Goal: Information Seeking & Learning: Learn about a topic

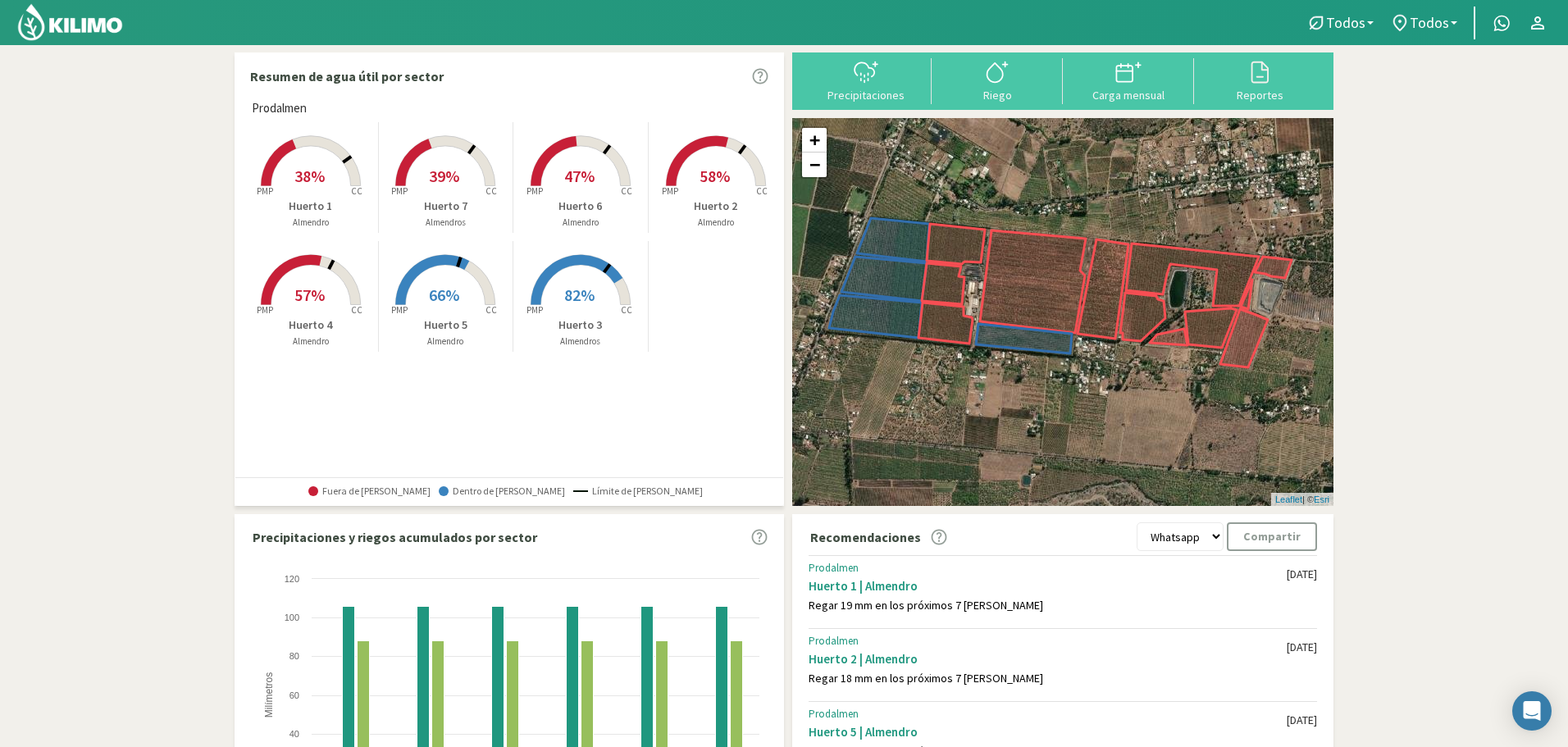
click at [311, 167] on span "38%" at bounding box center [310, 176] width 31 height 21
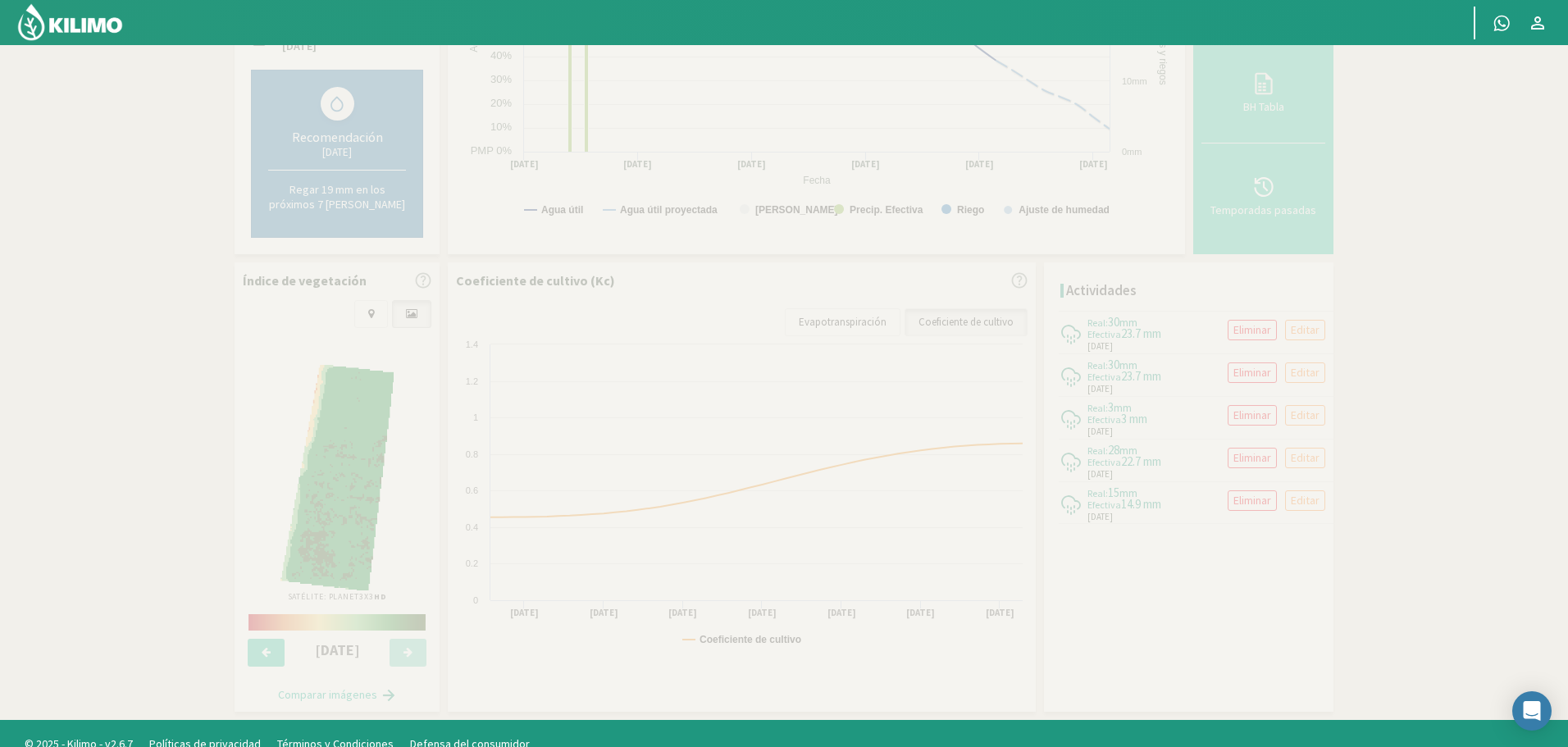
scroll to position [350, 0]
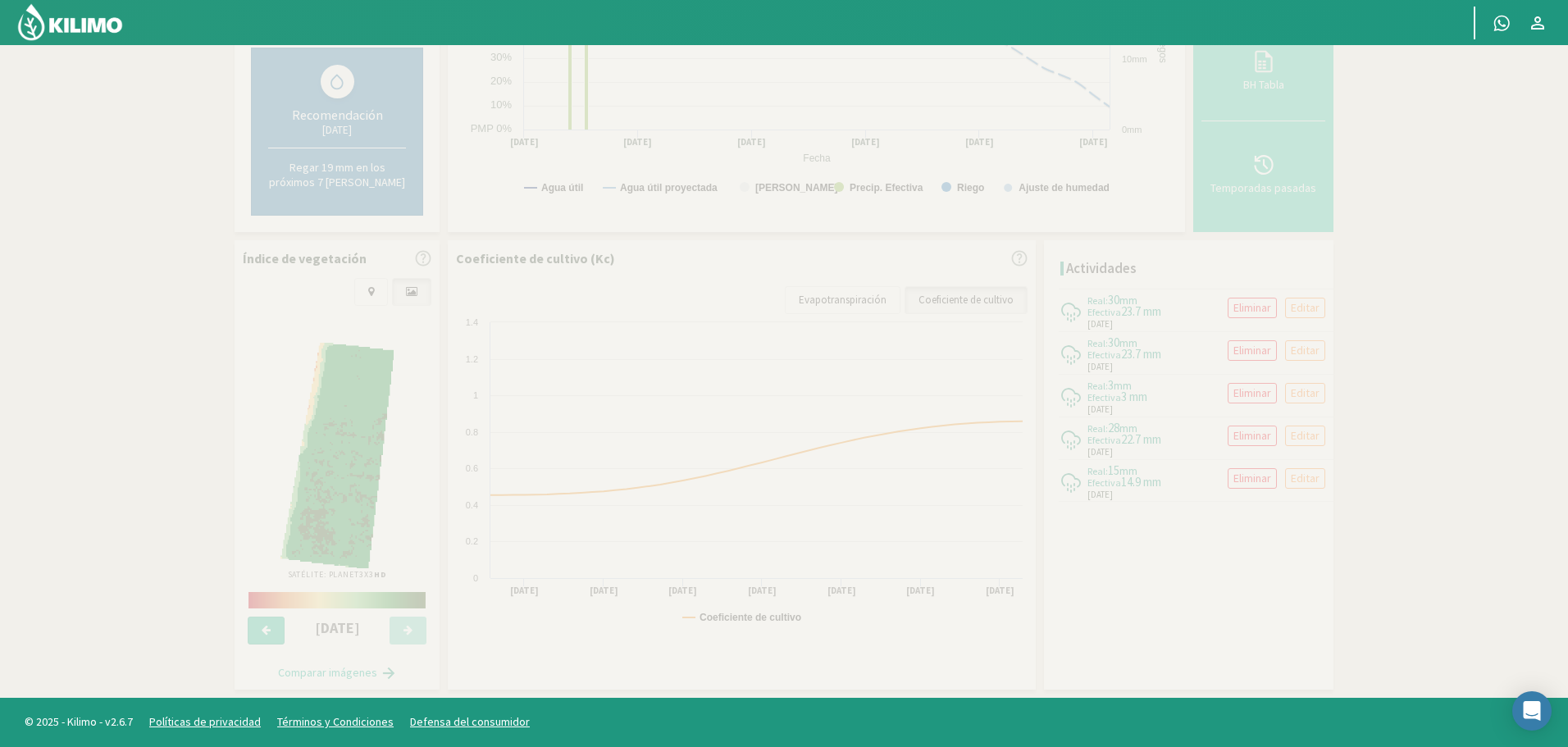
click at [268, 631] on icon at bounding box center [266, 630] width 9 height 11
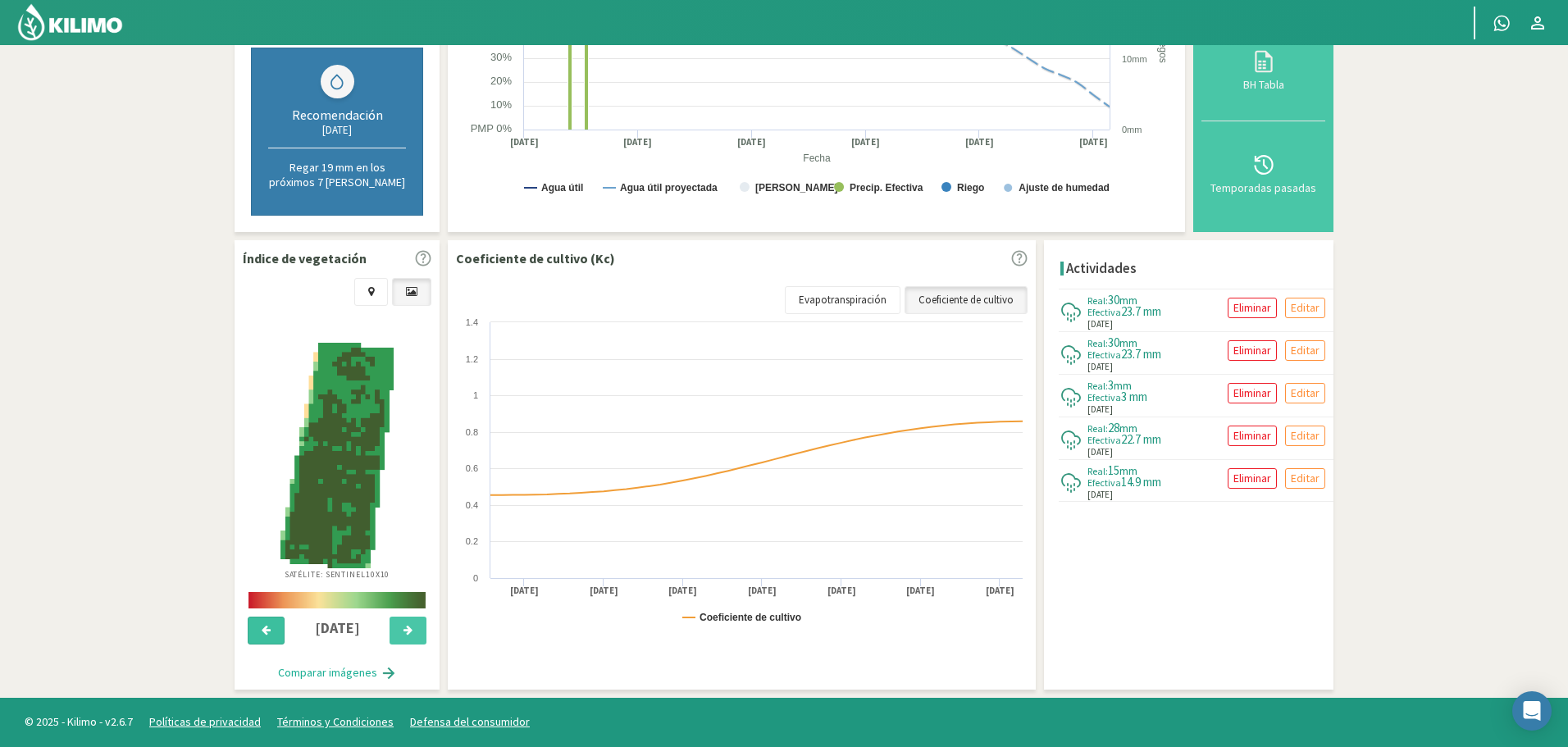
click at [268, 631] on icon at bounding box center [266, 630] width 9 height 11
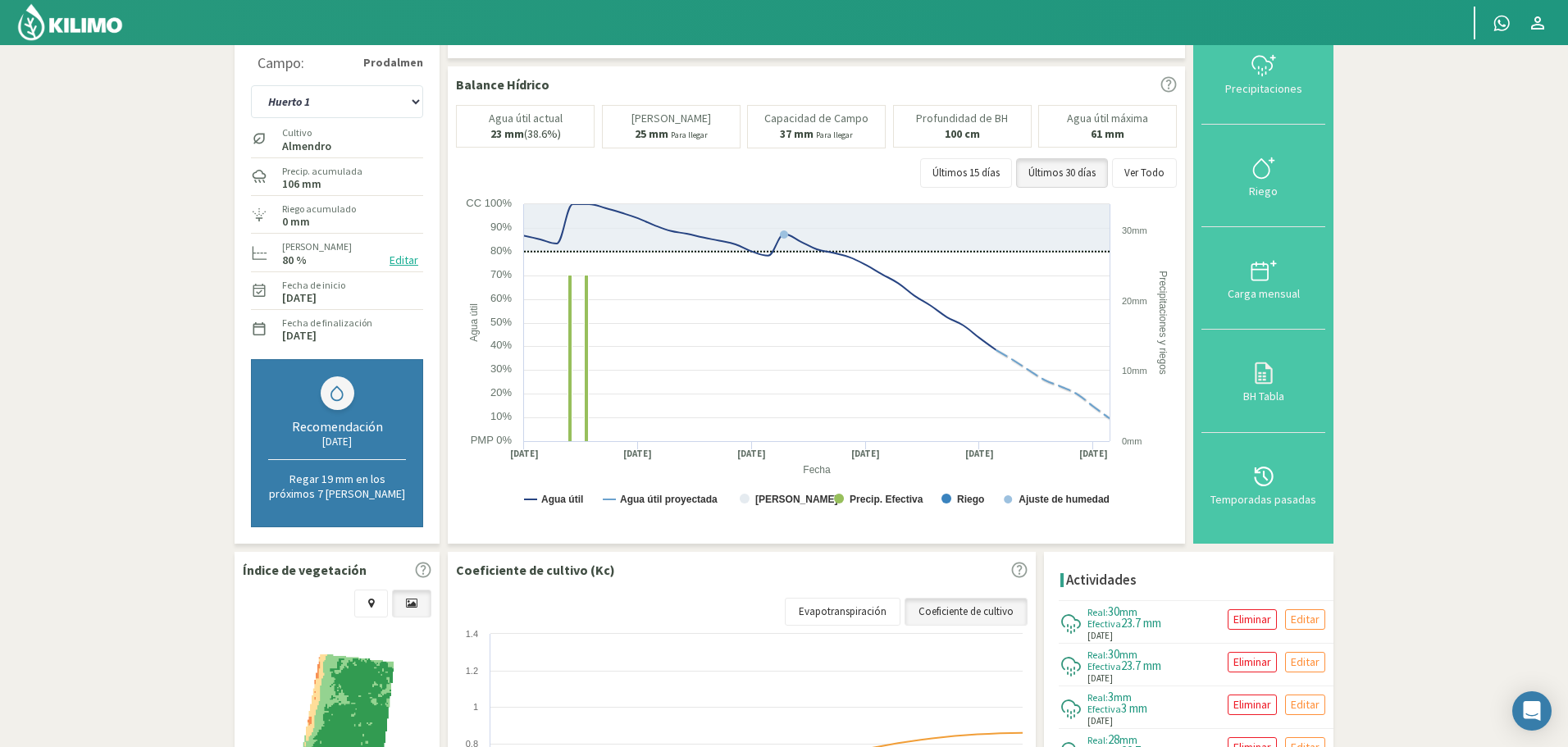
scroll to position [0, 0]
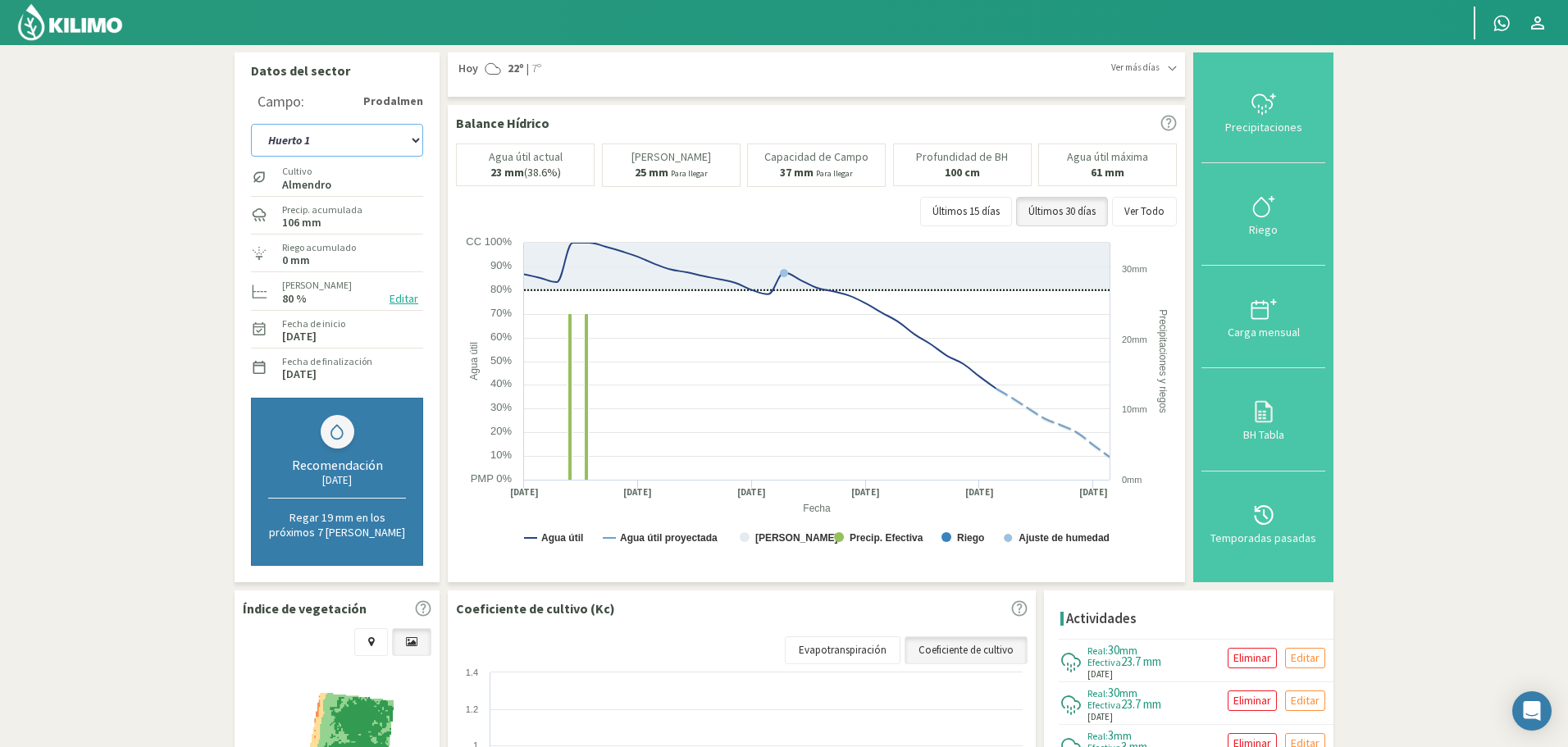
click at [417, 139] on select "Huerto 1 Huerto 2 Huerto 3 Huerto 4 Huerto 5 Huerto 6 Huerto 7" at bounding box center [337, 140] width 172 height 33
click at [251, 124] on select "Huerto 1 Huerto 2 Huerto 3 Huerto 4 Huerto 5 Huerto 6 Huerto 7" at bounding box center [337, 140] width 172 height 33
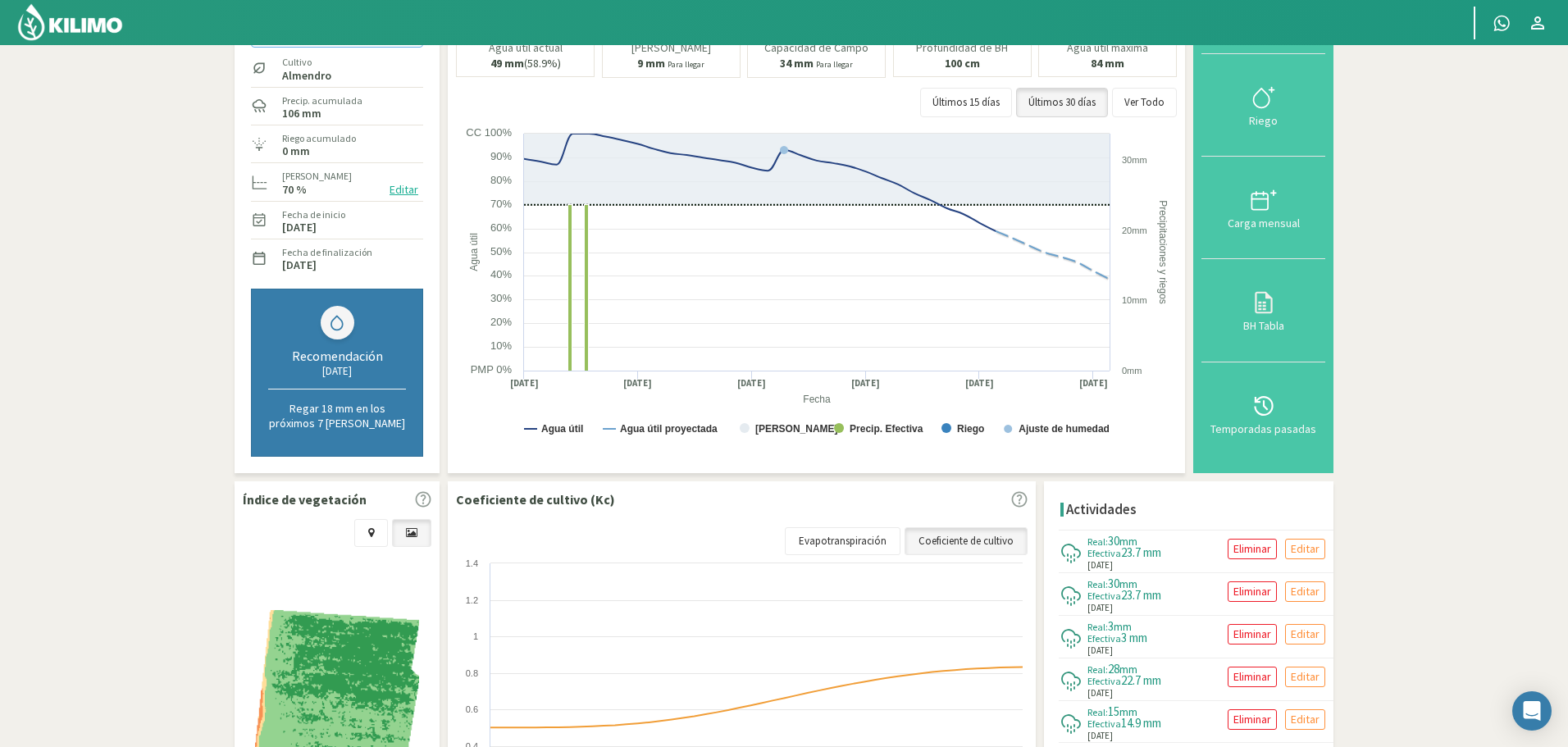
scroll to position [82, 0]
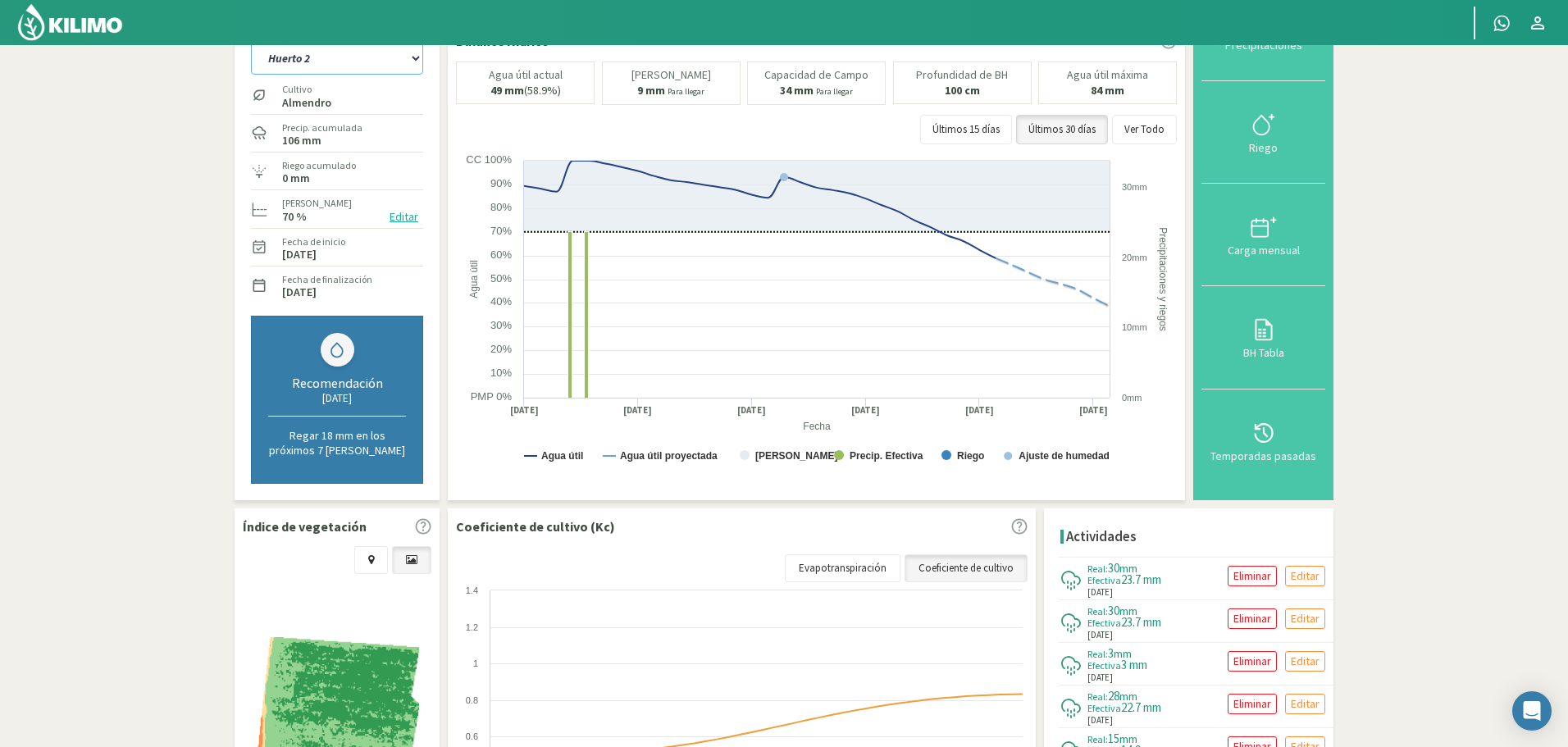
click at [415, 58] on select "Huerto 1 Huerto 2 Huerto 3 Huerto 4 Huerto 5 Huerto 6 Huerto 7" at bounding box center [337, 58] width 172 height 33
click at [251, 42] on select "Huerto 1 Huerto 2 Huerto 3 Huerto 4 Huerto 5 Huerto 6 Huerto 7" at bounding box center [337, 58] width 172 height 33
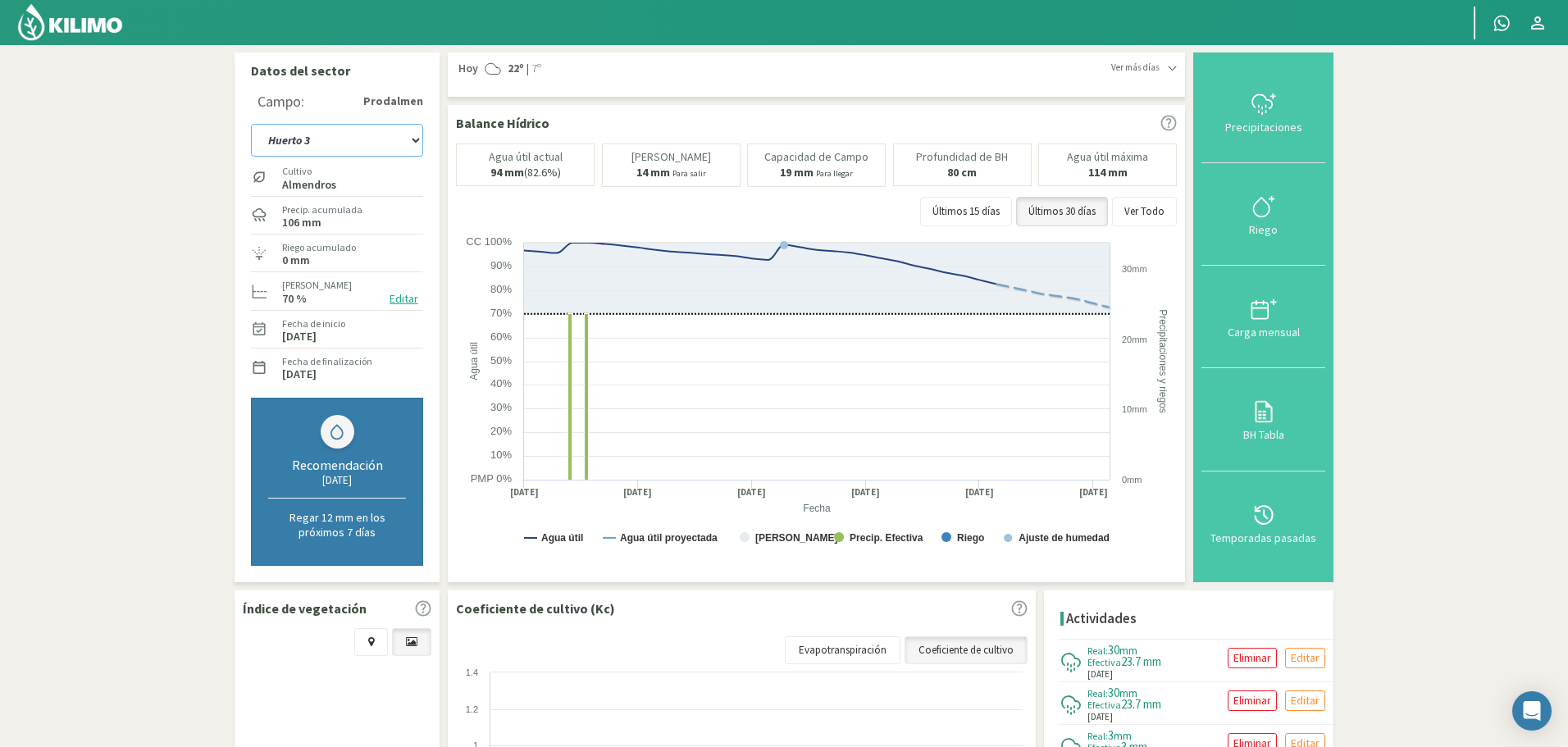
click at [417, 139] on select "Huerto 1 Huerto 2 Huerto 3 Huerto 4 Huerto 5 Huerto 6 Huerto 7" at bounding box center [337, 140] width 172 height 33
click at [251, 124] on select "Huerto 1 Huerto 2 Huerto 3 Huerto 4 Huerto 5 Huerto 6 Huerto 7" at bounding box center [337, 140] width 172 height 33
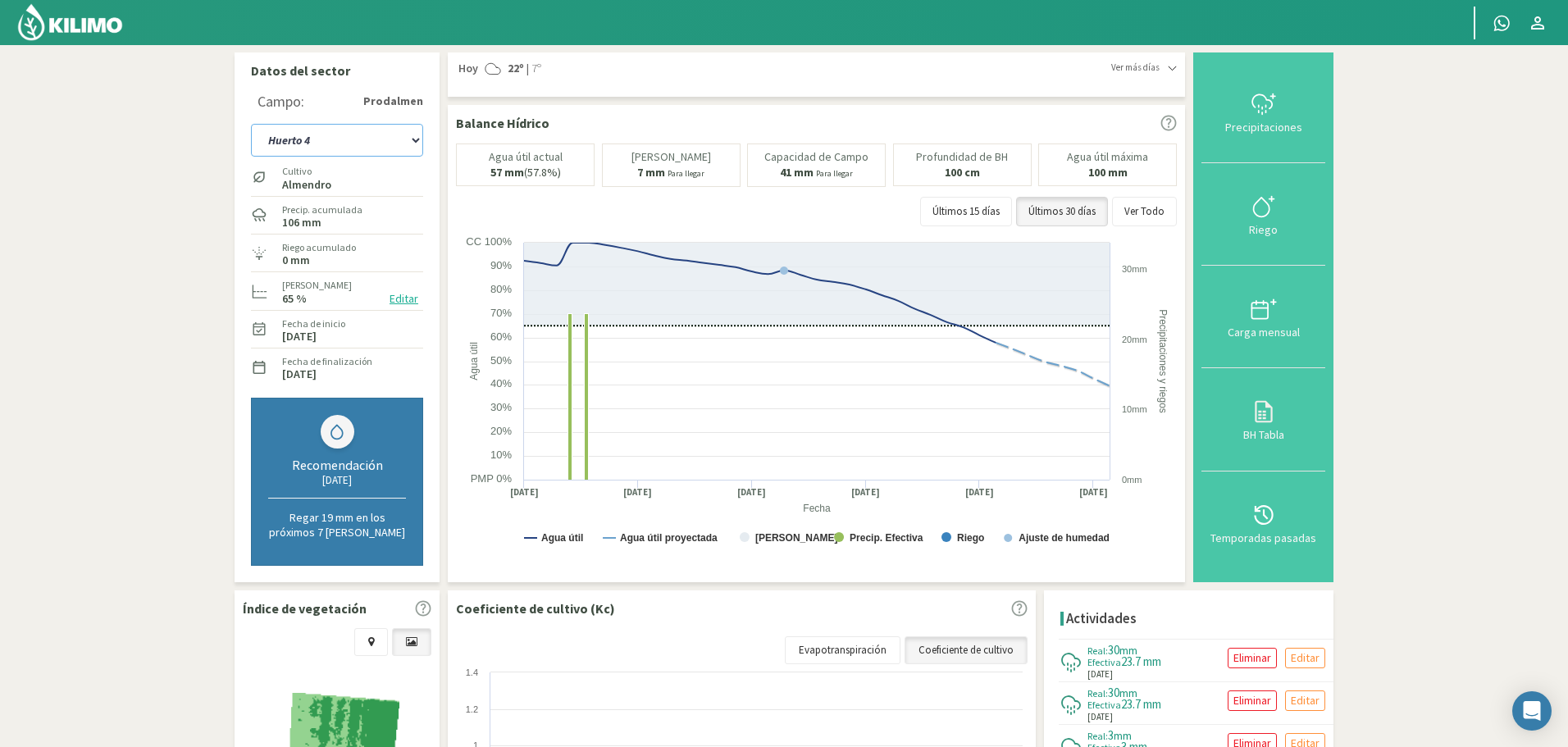
click at [409, 142] on select "Huerto 1 Huerto 2 Huerto 3 Huerto 4 Huerto 5 Huerto 6 Huerto 7" at bounding box center [337, 140] width 172 height 33
click at [251, 124] on select "Huerto 1 Huerto 2 Huerto 3 Huerto 4 Huerto 5 Huerto 6 Huerto 7" at bounding box center [337, 140] width 172 height 33
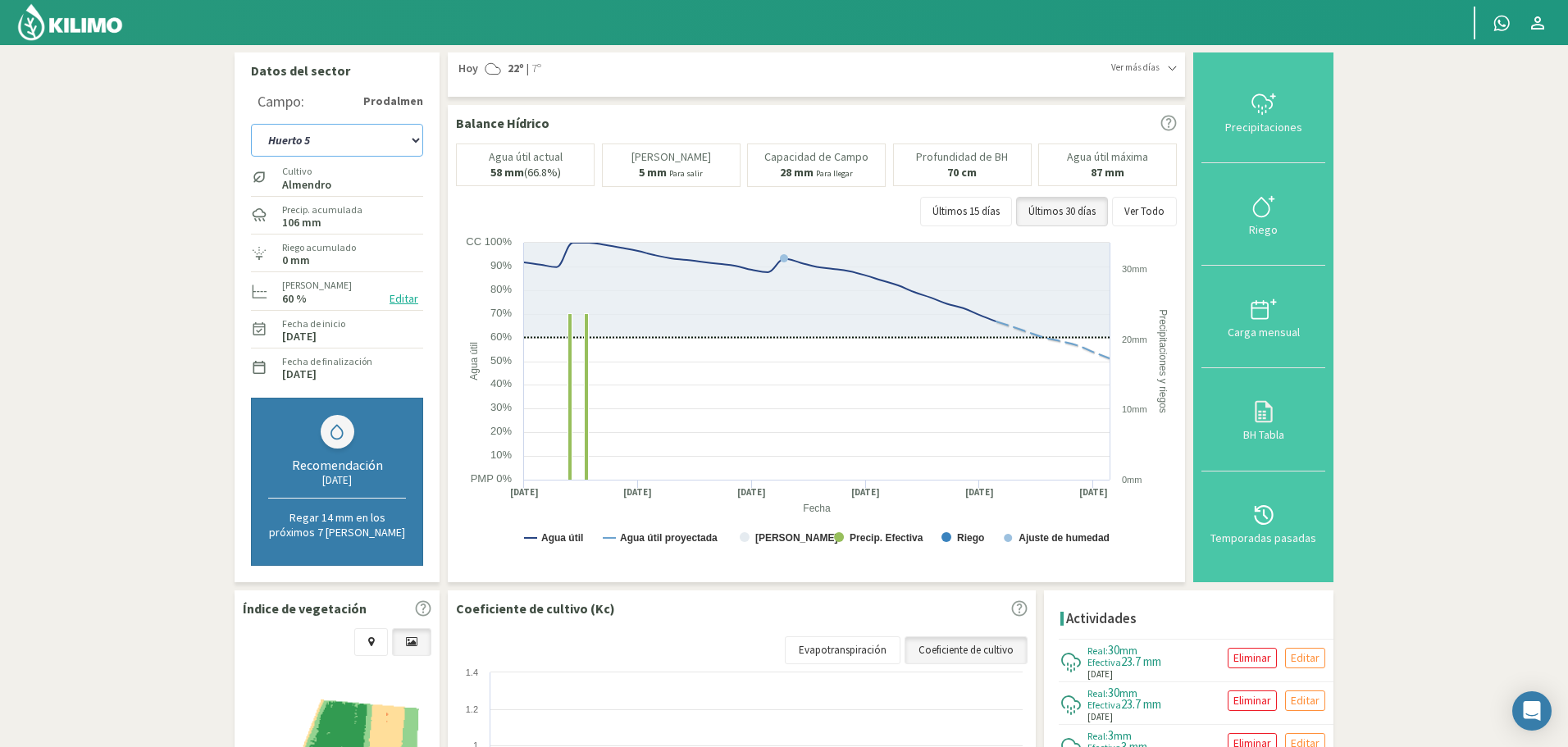
click at [415, 140] on select "Huerto 1 Huerto 2 Huerto 3 Huerto 4 Huerto 5 Huerto 6 Huerto 7" at bounding box center [337, 140] width 172 height 33
click at [251, 124] on select "Huerto 1 Huerto 2 Huerto 3 Huerto 4 Huerto 5 Huerto 6 Huerto 7" at bounding box center [337, 140] width 172 height 33
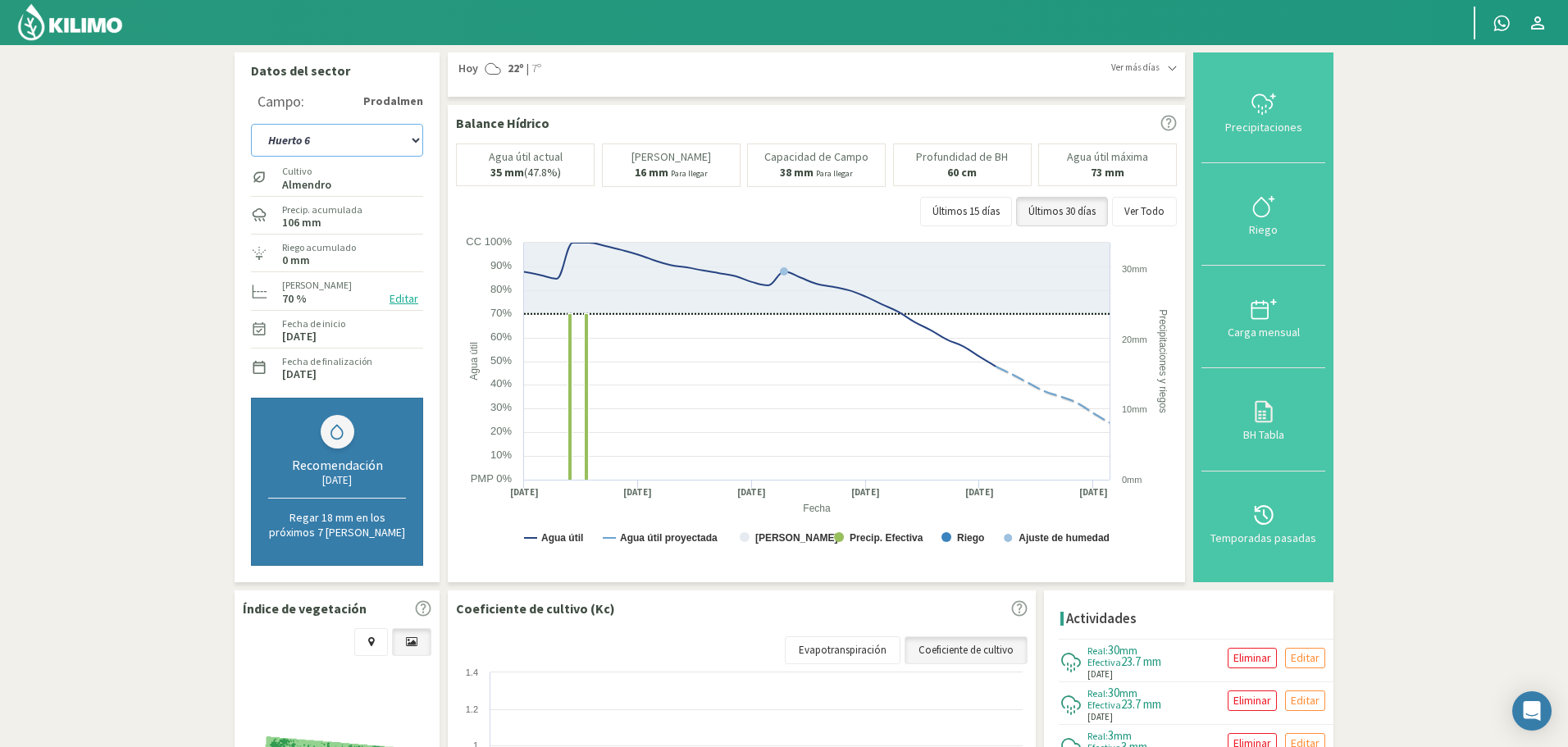
click at [410, 139] on select "Huerto 1 Huerto 2 Huerto 3 Huerto 4 Huerto 5 Huerto 6 Huerto 7" at bounding box center [337, 140] width 172 height 33
click at [251, 124] on select "Huerto 1 Huerto 2 Huerto 3 Huerto 4 Huerto 5 Huerto 6 Huerto 7" at bounding box center [337, 140] width 172 height 33
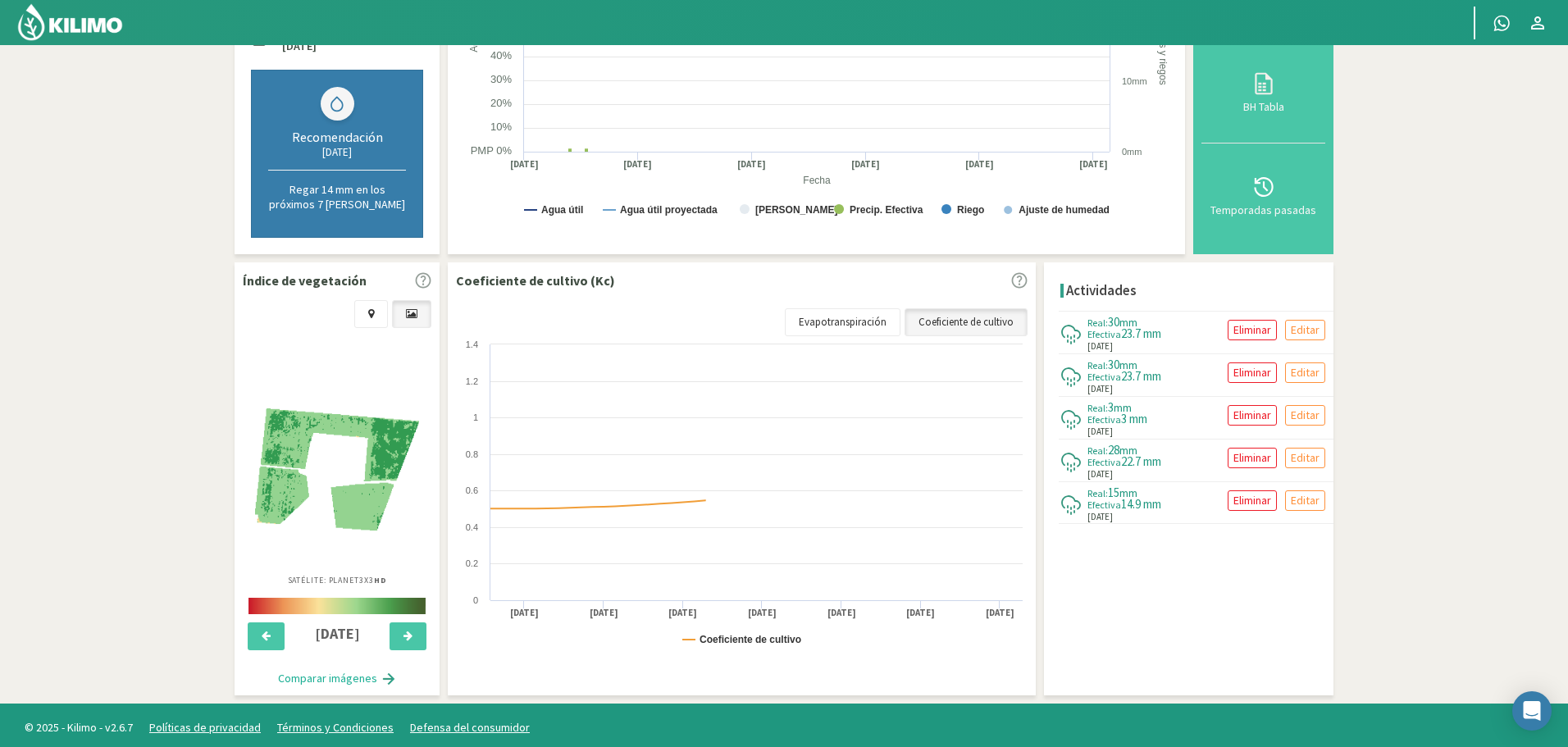
select select "48: Object"
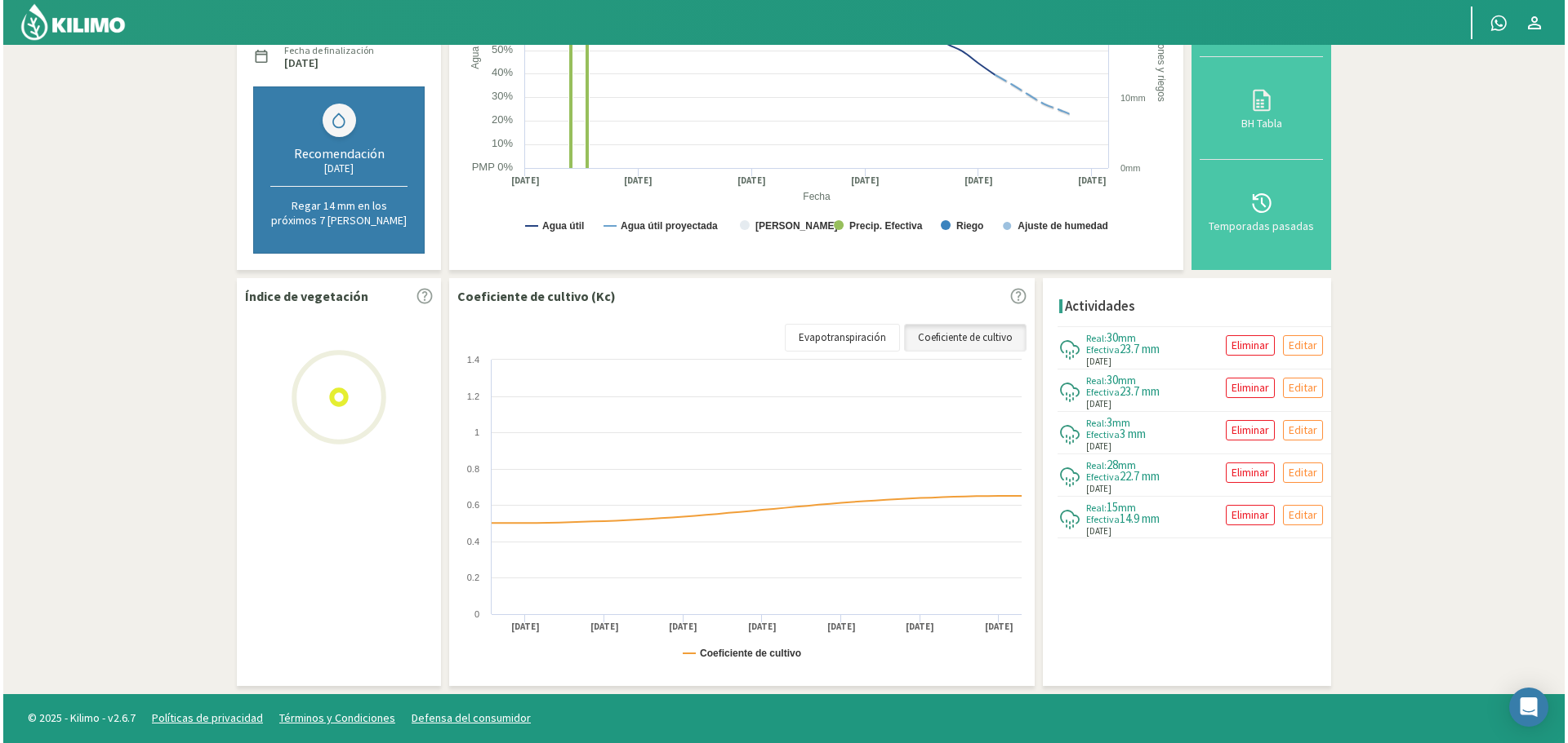
scroll to position [326, 0]
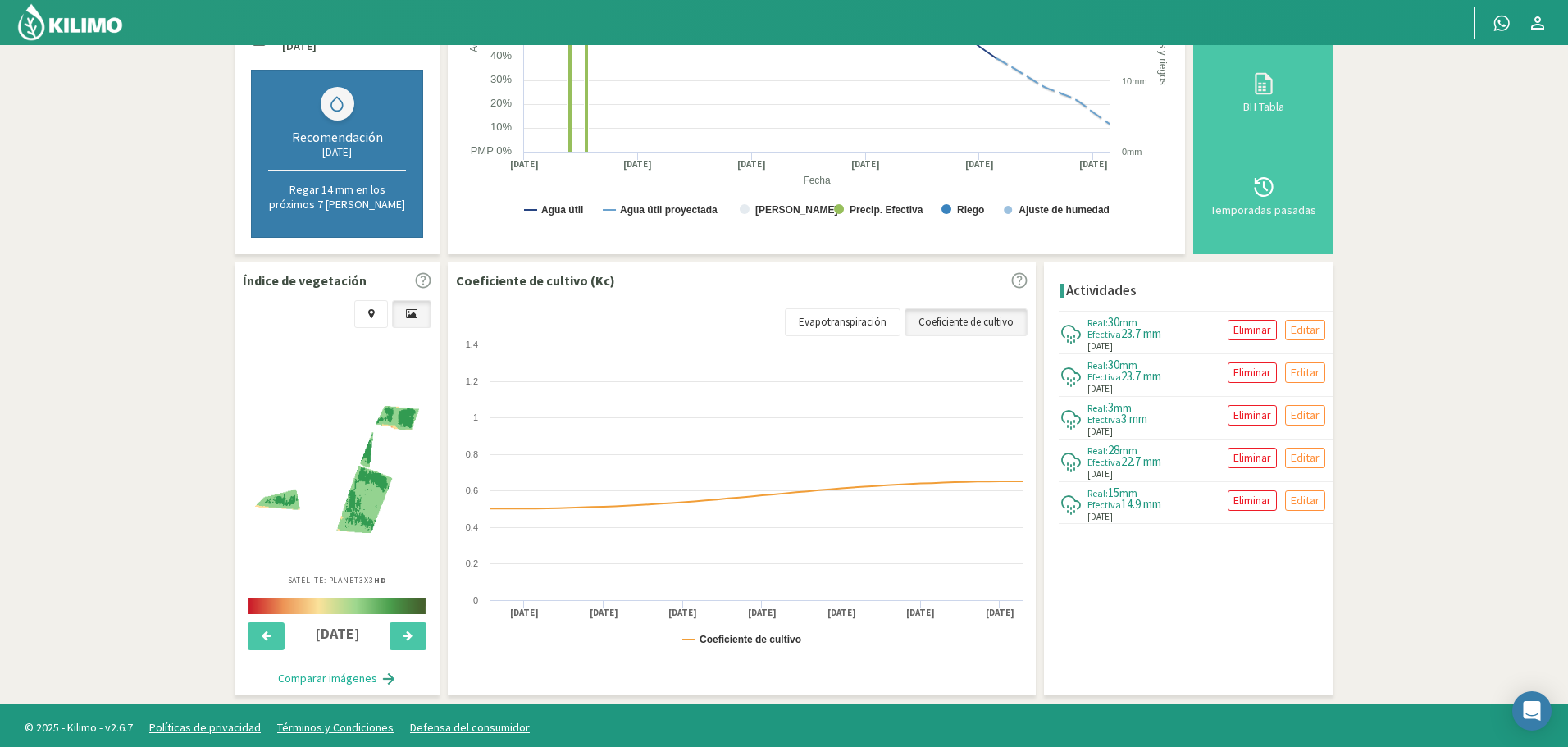
click at [387, 423] on img at bounding box center [337, 470] width 164 height 127
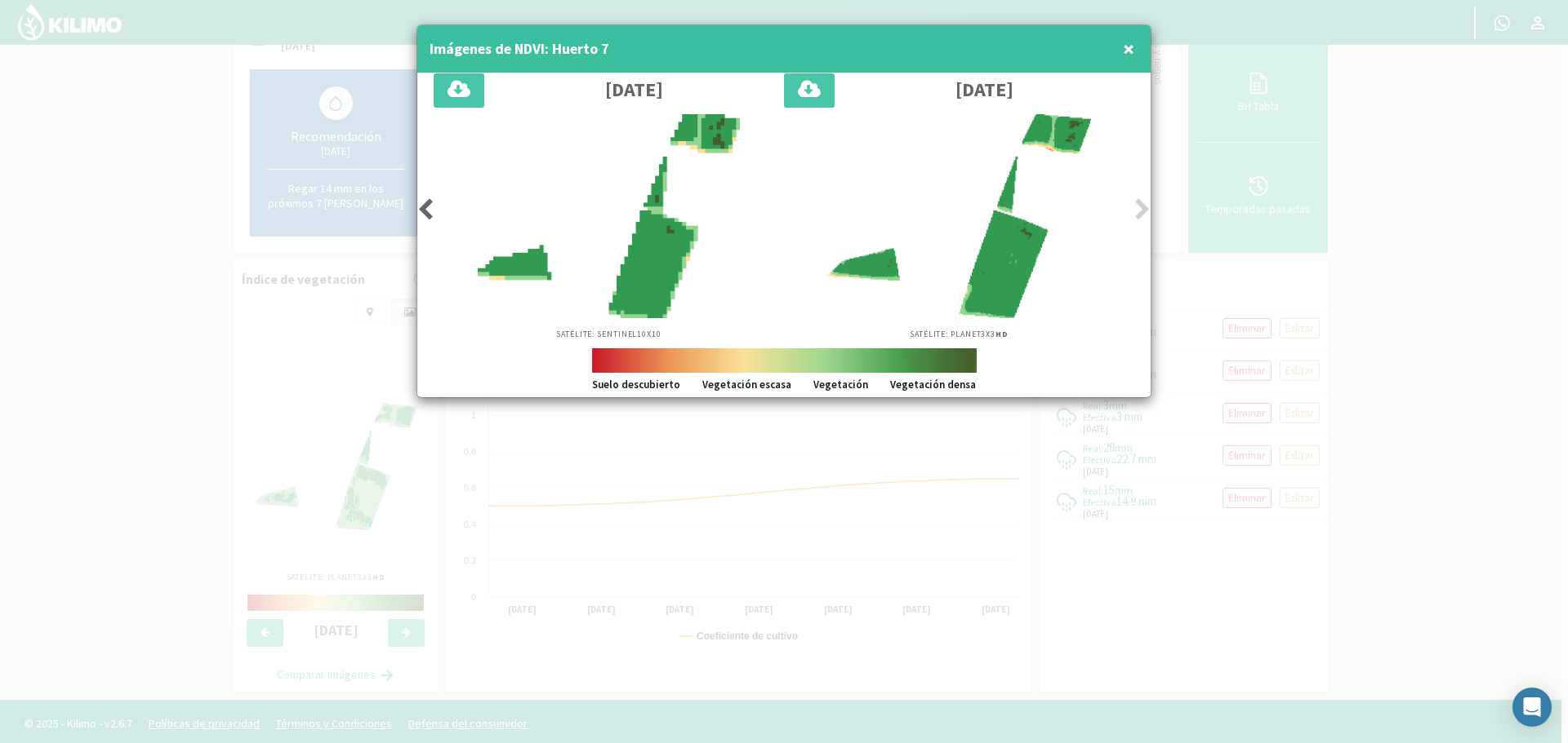
click at [429, 206] on icon at bounding box center [425, 209] width 16 height 23
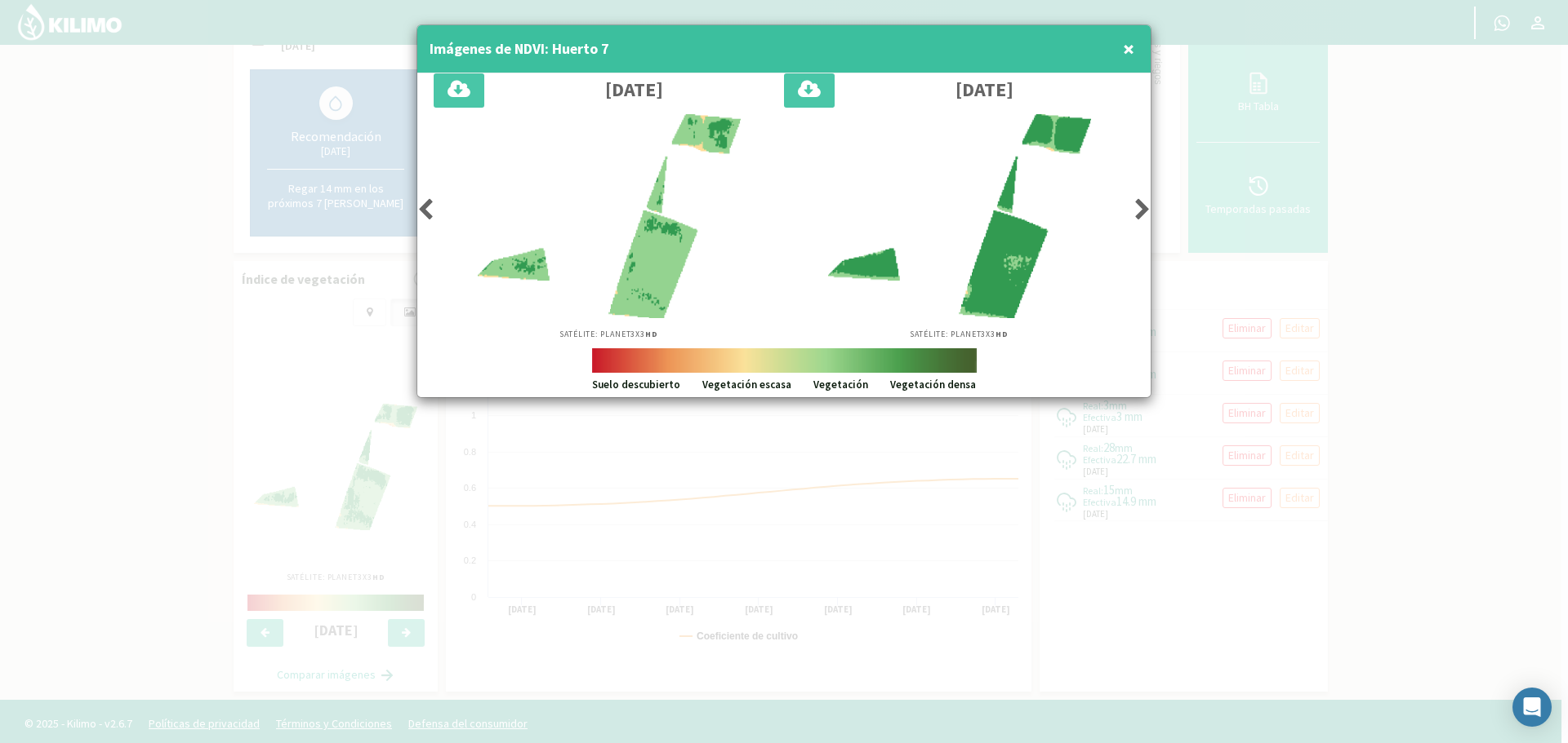
click at [429, 206] on icon at bounding box center [425, 209] width 16 height 23
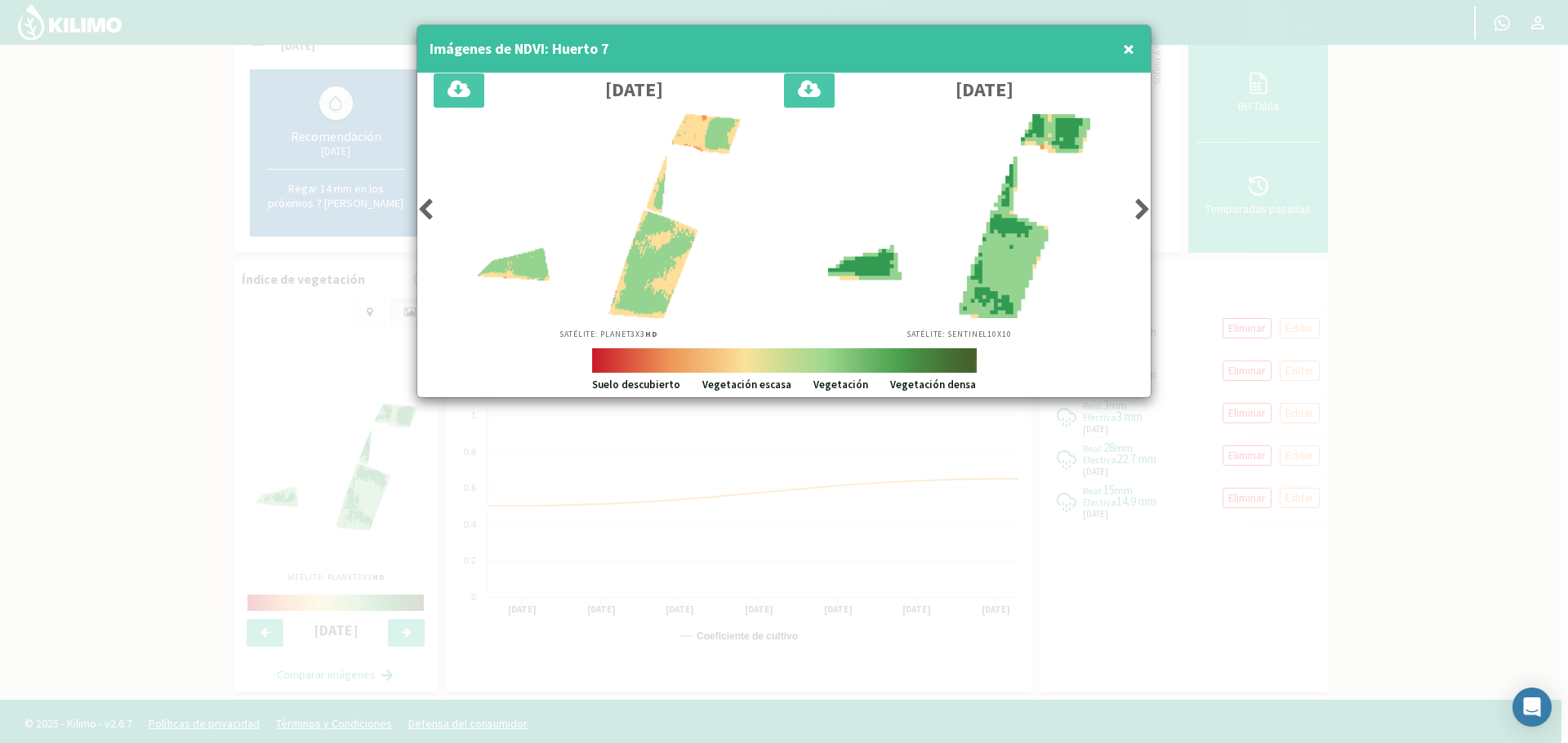
click at [429, 206] on icon at bounding box center [425, 209] width 16 height 23
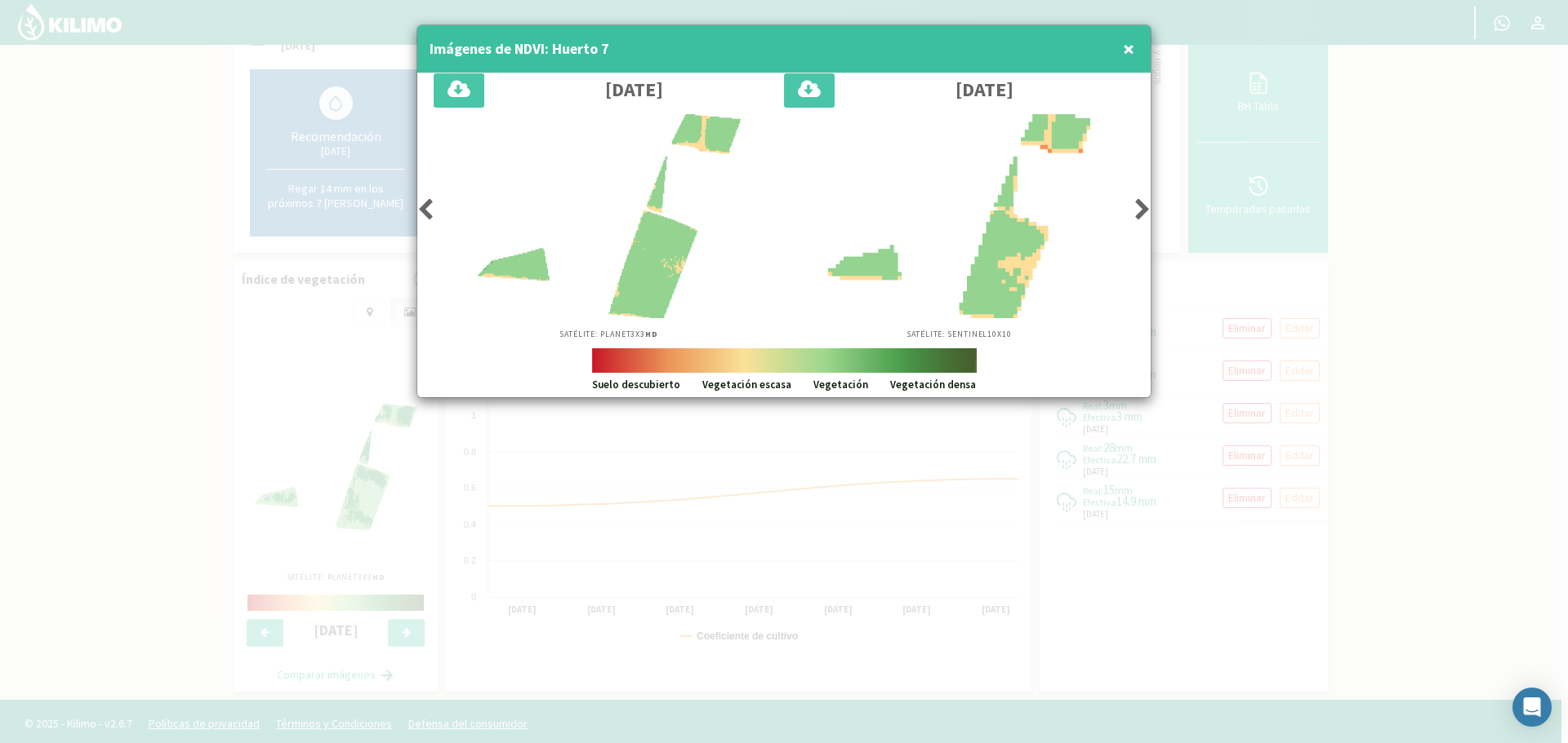
click at [429, 206] on icon at bounding box center [425, 209] width 16 height 23
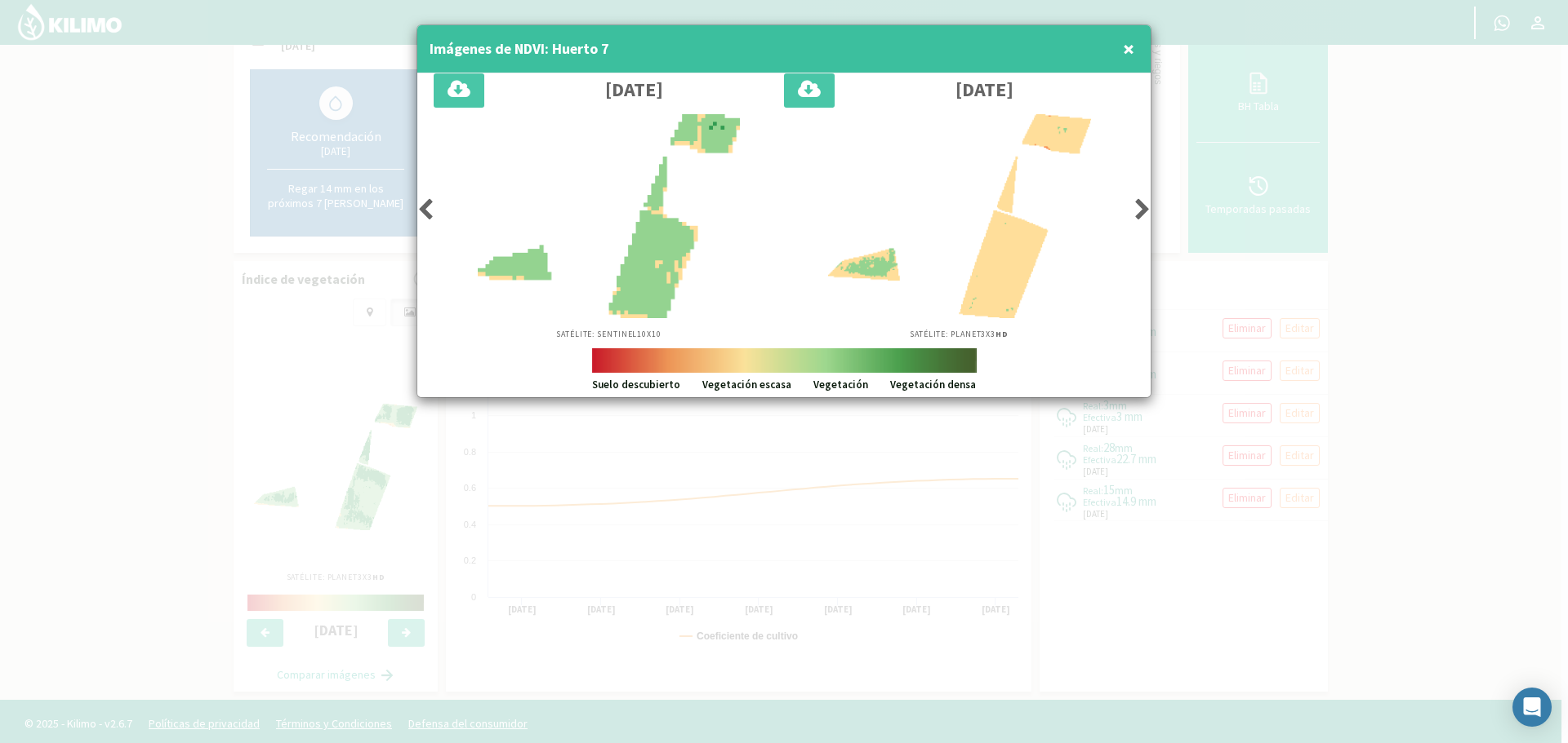
click at [1135, 209] on icon at bounding box center [1143, 209] width 16 height 23
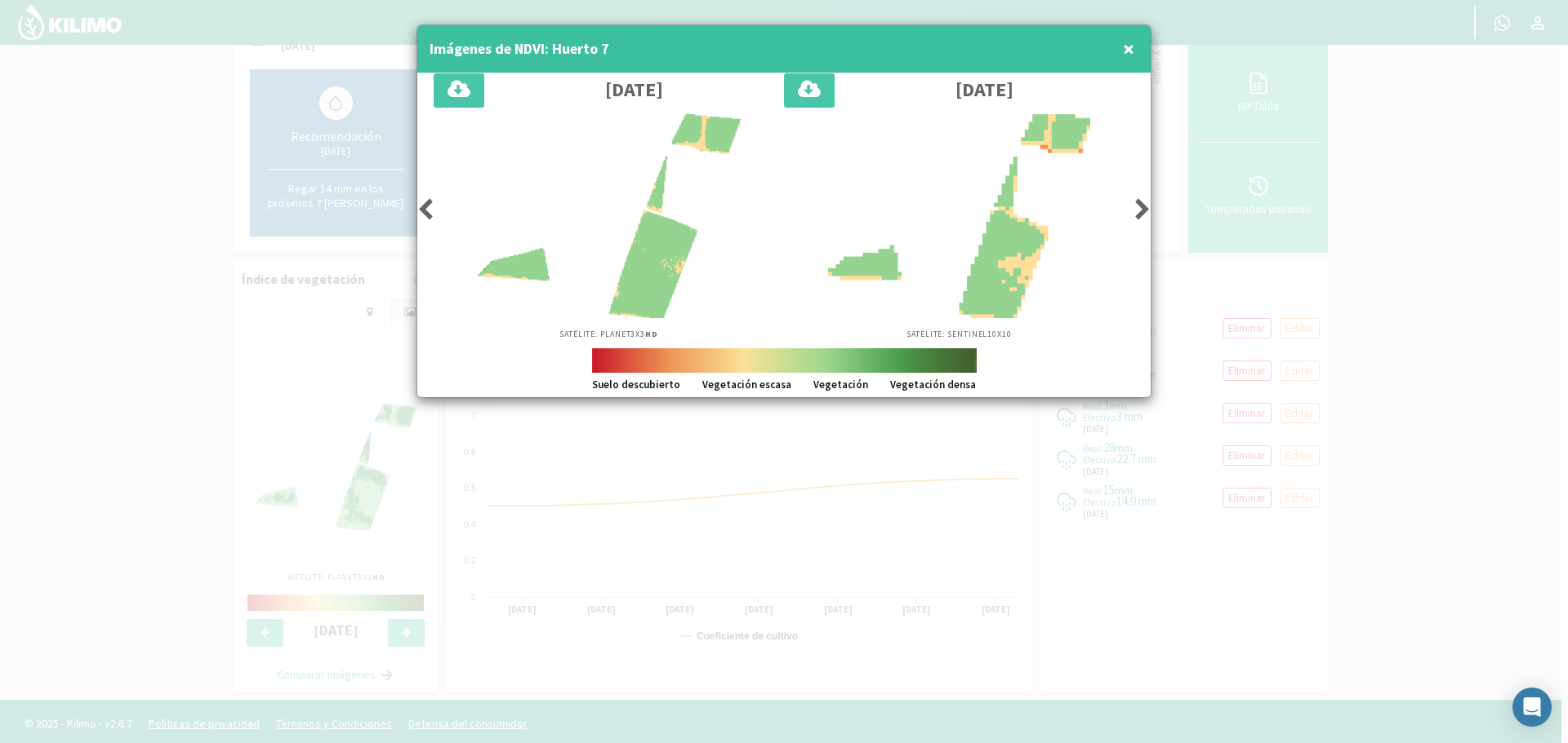
click at [1135, 209] on icon at bounding box center [1143, 209] width 16 height 23
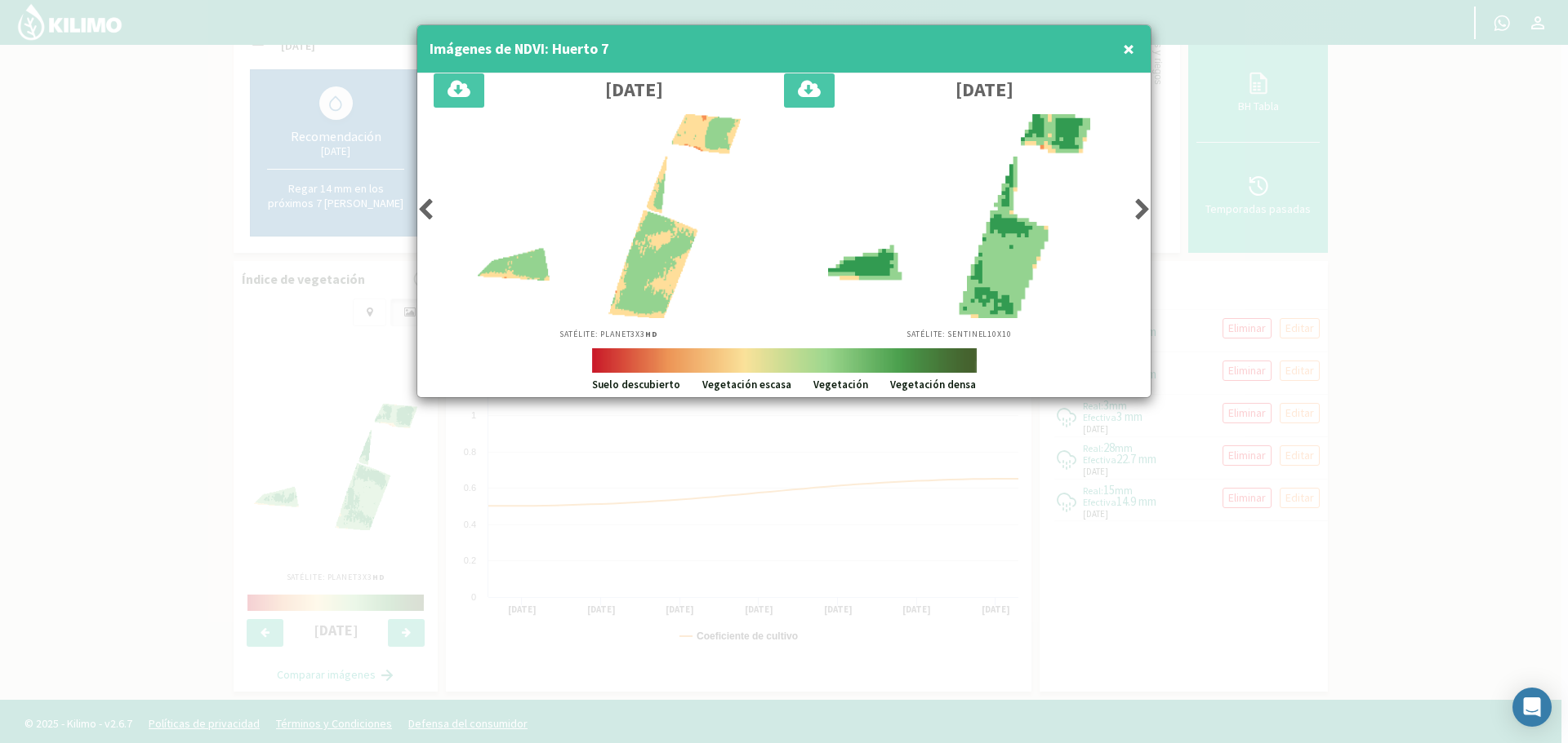
click at [1135, 209] on icon at bounding box center [1143, 209] width 16 height 23
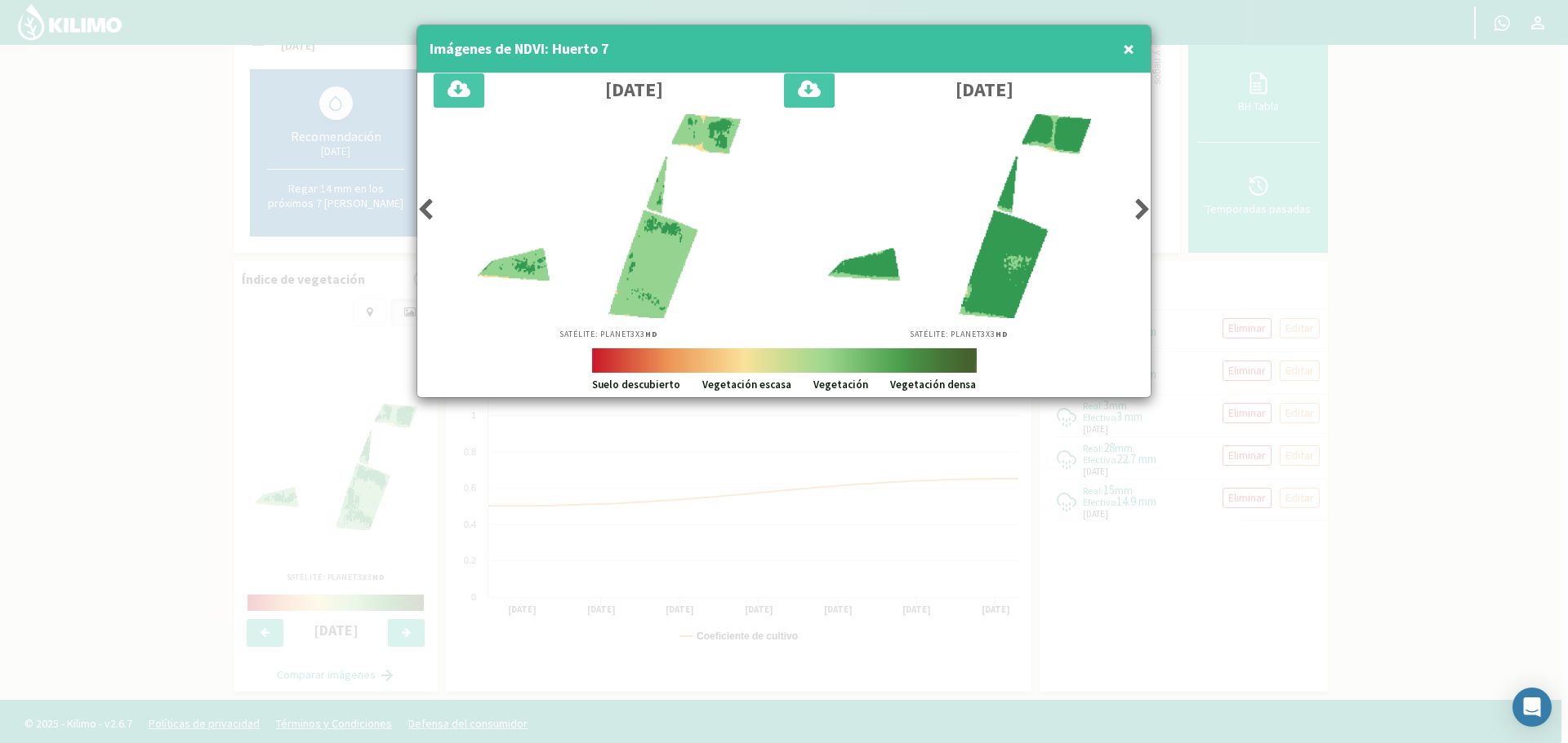
click at [1135, 209] on icon at bounding box center [1143, 209] width 16 height 23
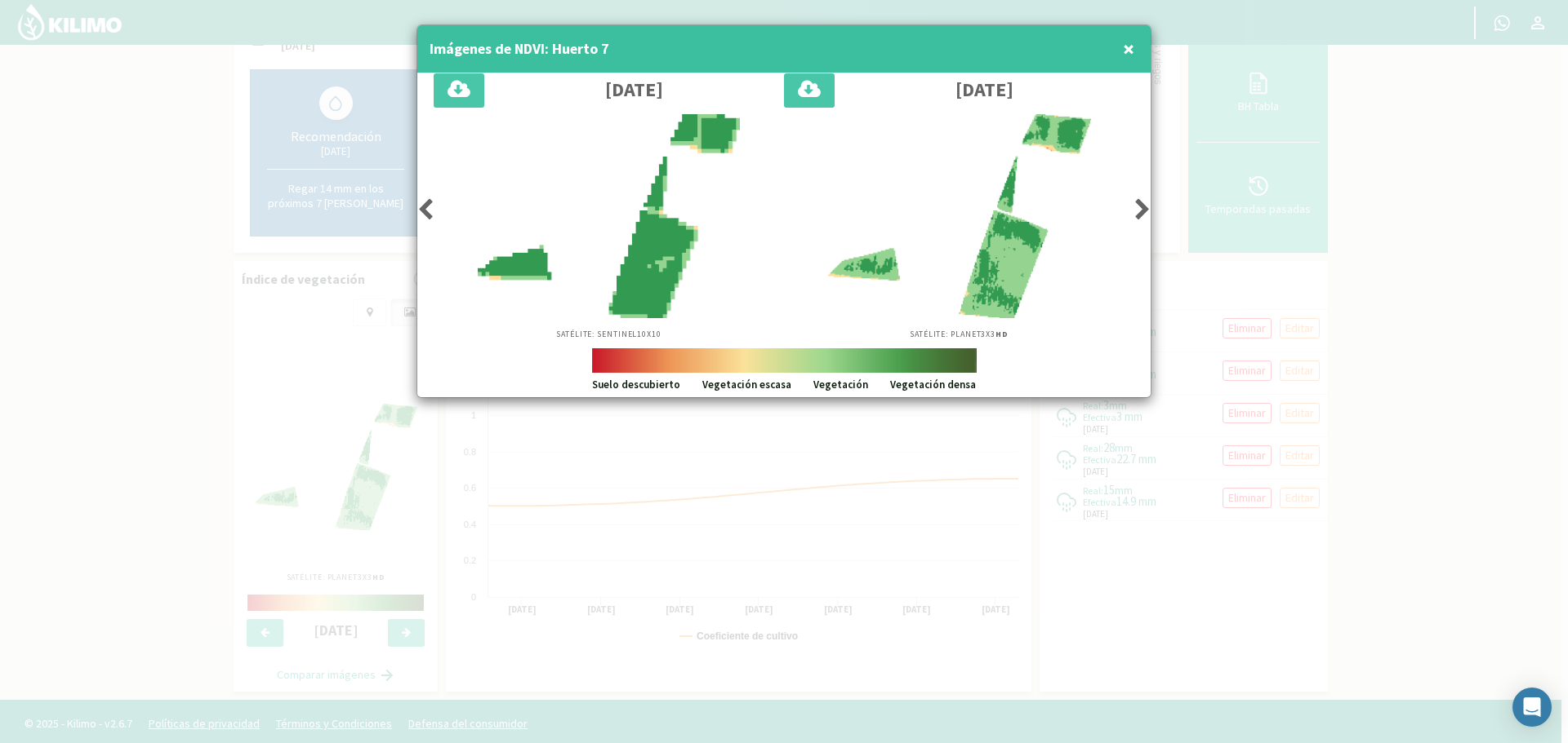
click at [1135, 209] on icon at bounding box center [1143, 209] width 16 height 23
click at [1041, 239] on div at bounding box center [959, 216] width 334 height 204
